Goal: Register for event/course

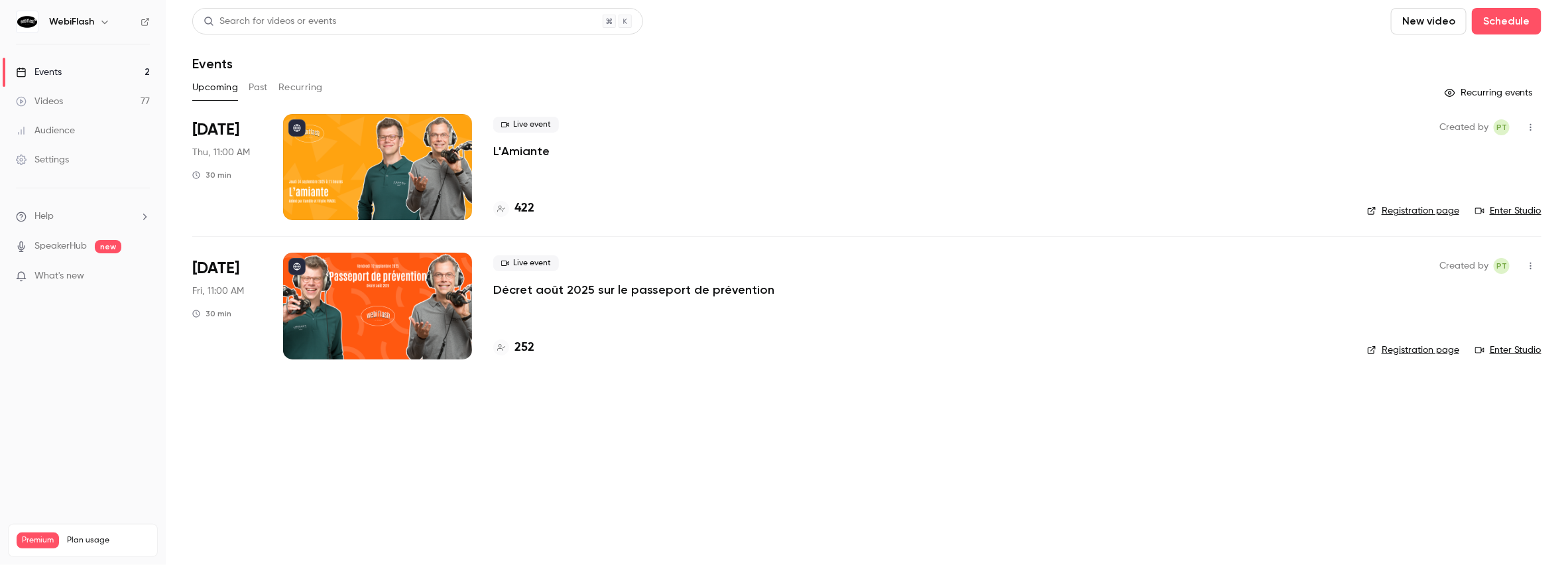
click at [542, 288] on p "Décret août 2025 sur le passeport de prévention" at bounding box center [634, 290] width 281 height 16
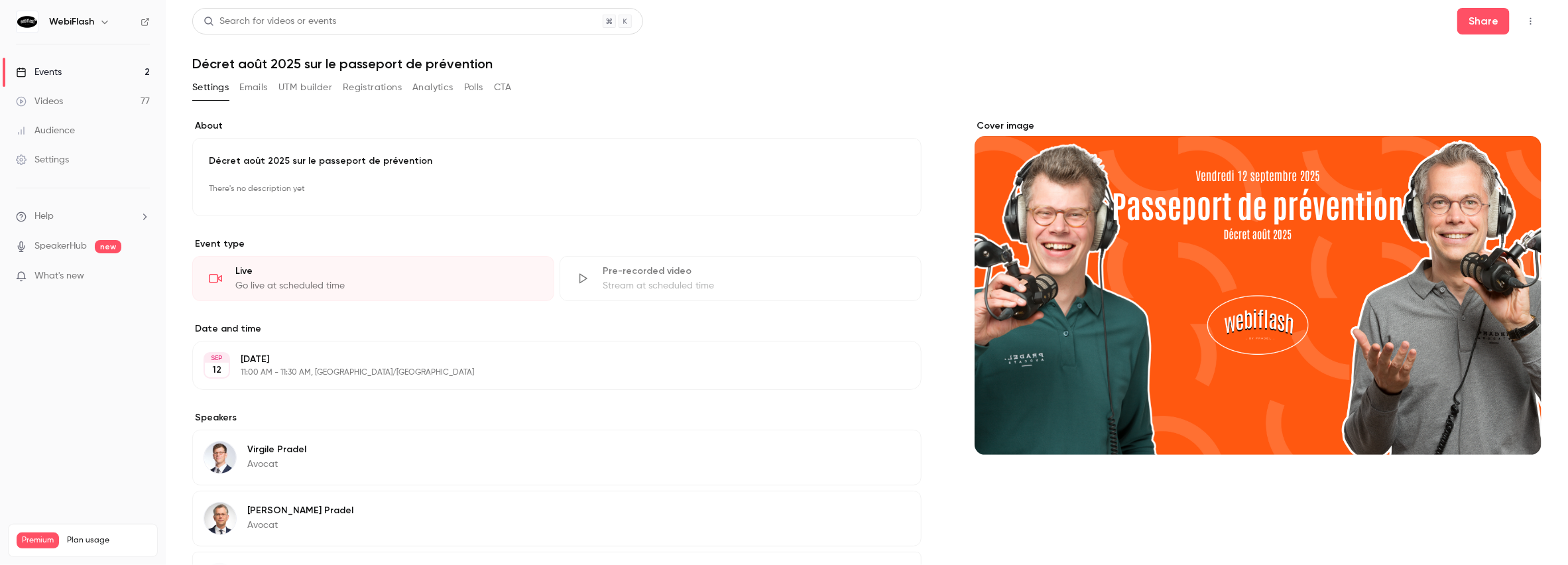
click at [359, 91] on button "Registrations" at bounding box center [372, 87] width 59 height 21
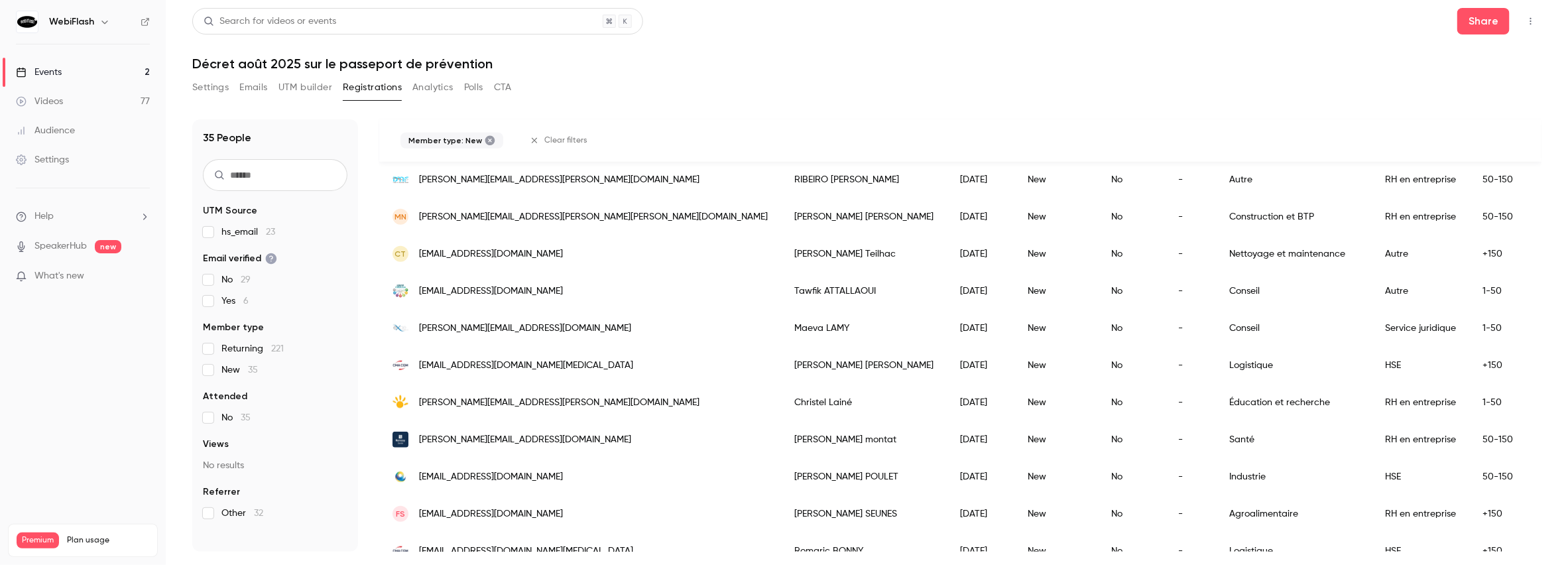
scroll to position [714, 0]
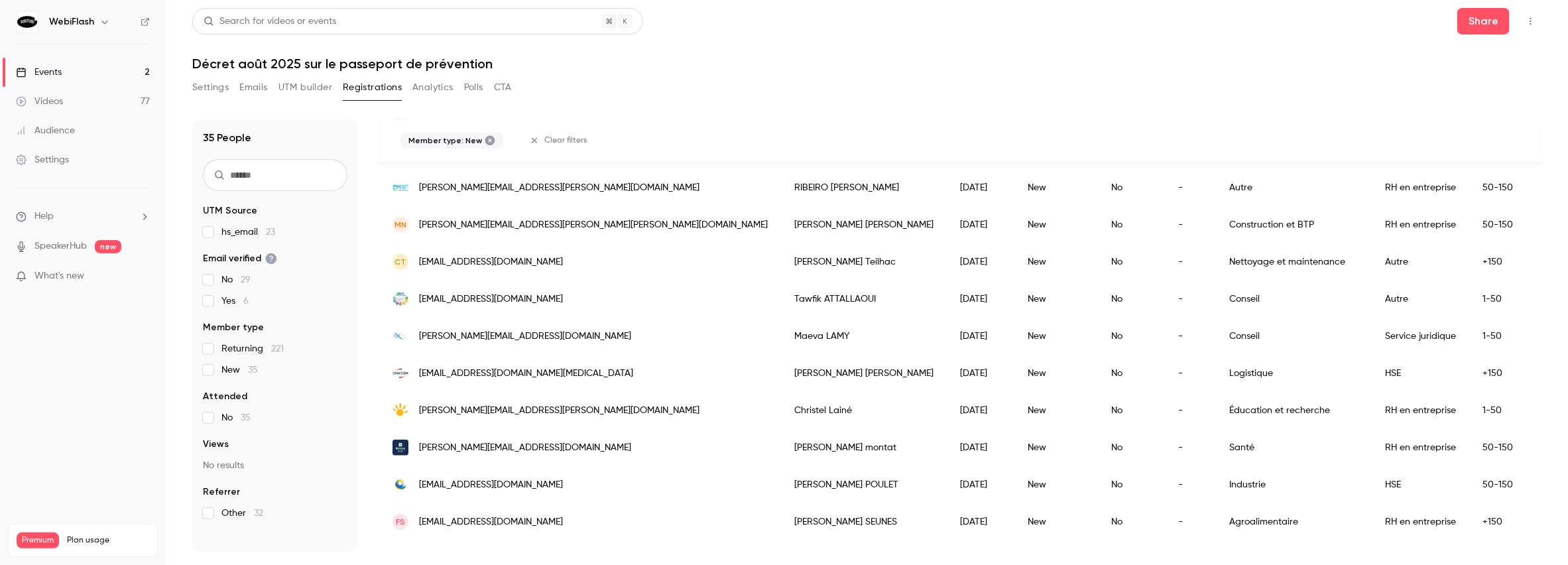
click at [54, 74] on div "Events" at bounding box center [39, 72] width 46 height 14
